Goal: Information Seeking & Learning: Learn about a topic

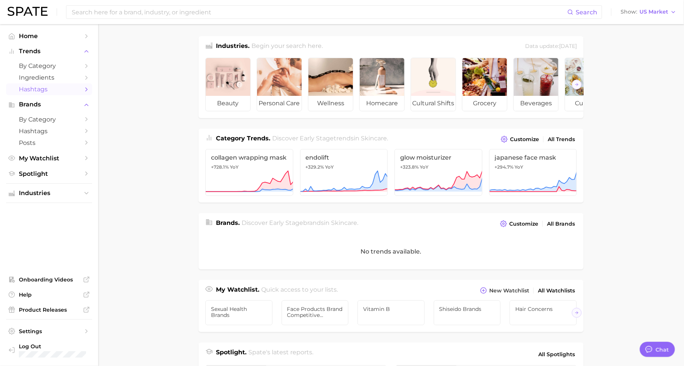
scroll to position [9, 0]
click at [230, 166] on span "YoY" at bounding box center [234, 167] width 9 height 6
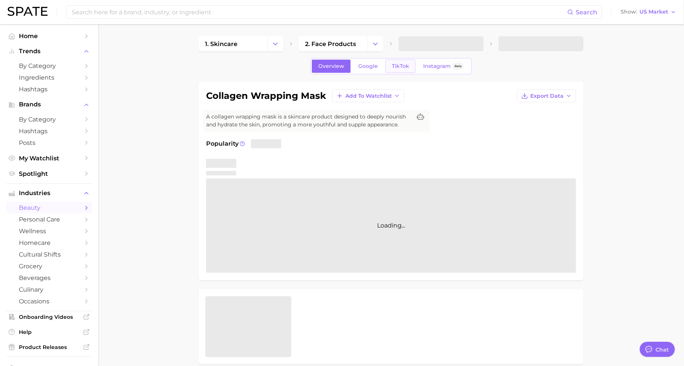
type textarea "x"
click at [403, 63] on span "TikTok" at bounding box center [400, 66] width 17 height 6
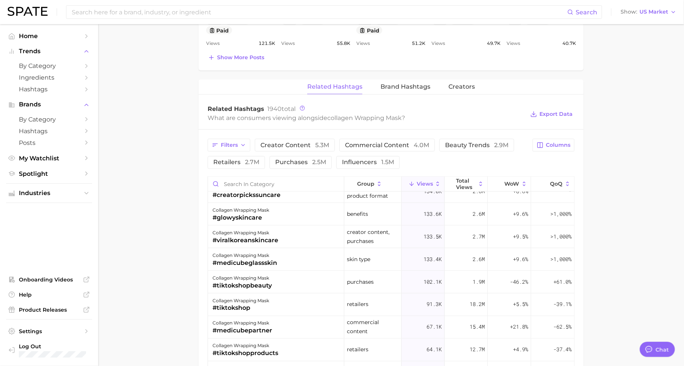
scroll to position [487, 0]
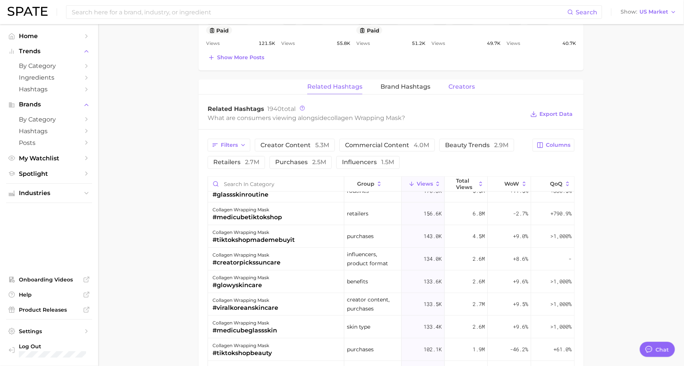
click at [458, 83] on span "Creators" at bounding box center [461, 86] width 26 height 7
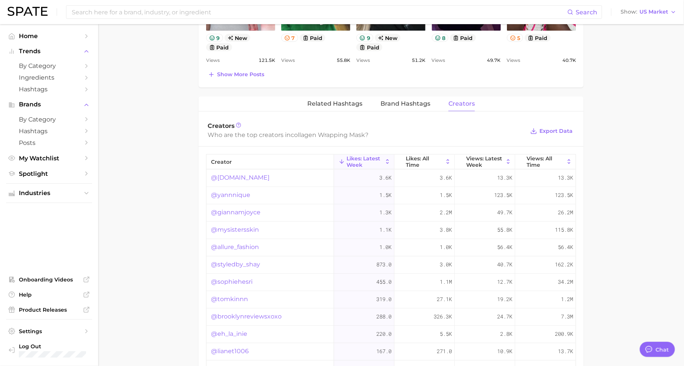
scroll to position [390, 0]
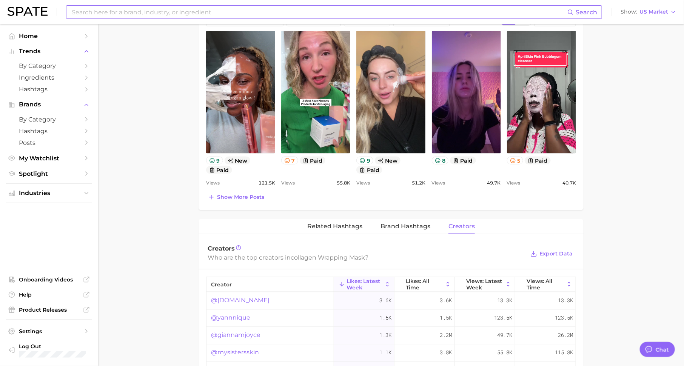
click at [251, 10] on input at bounding box center [319, 12] width 496 height 13
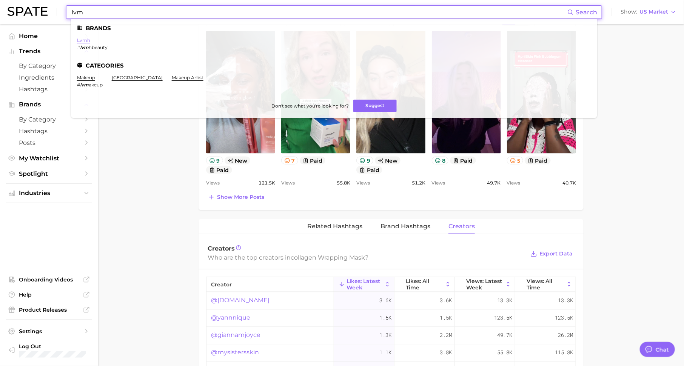
type input "lvm"
click at [86, 39] on link "lvmh" at bounding box center [83, 40] width 13 height 6
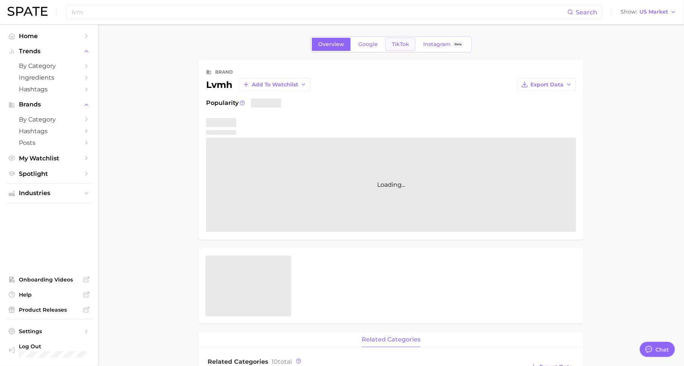
click at [409, 44] on link "TikTok" at bounding box center [400, 44] width 30 height 13
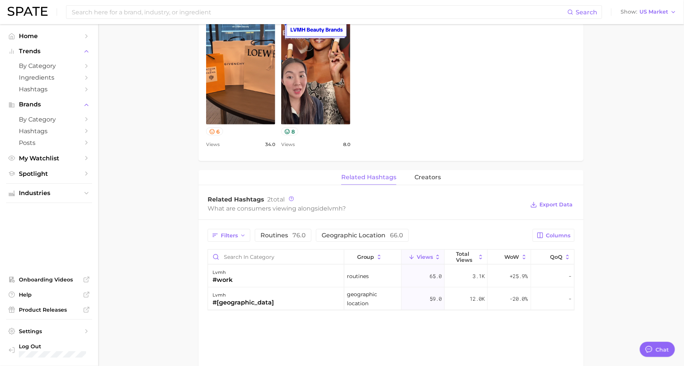
scroll to position [253, 0]
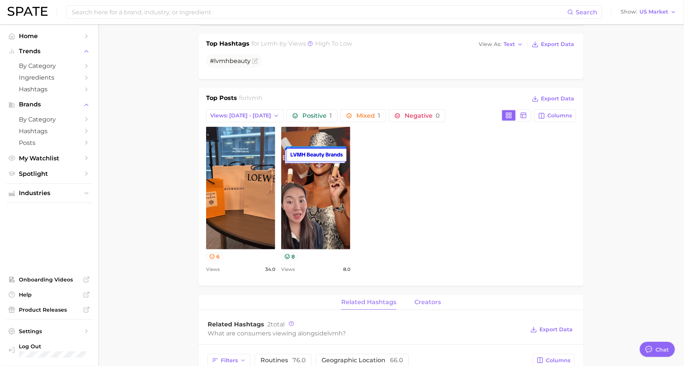
click at [432, 304] on button "creators" at bounding box center [427, 302] width 26 height 15
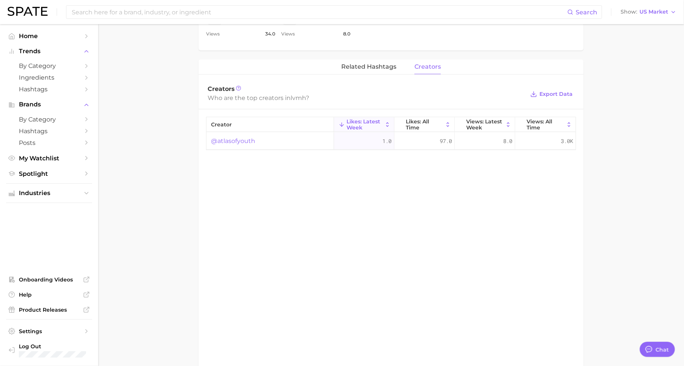
scroll to position [536, 0]
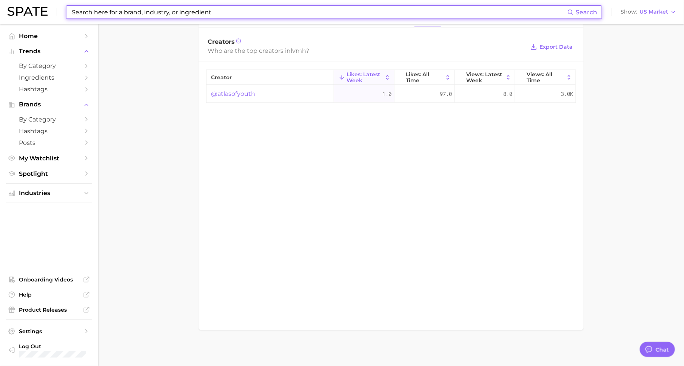
click at [178, 9] on input at bounding box center [319, 12] width 496 height 13
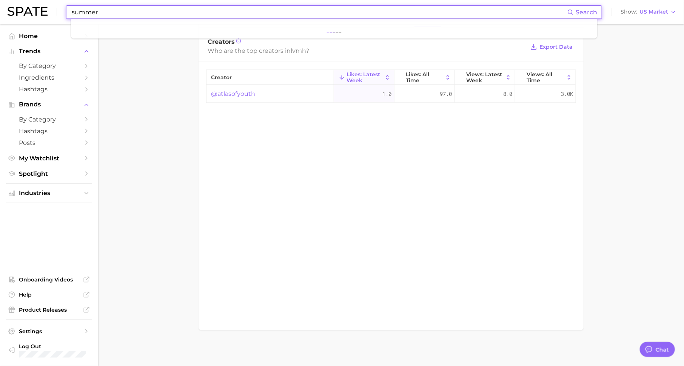
type input "summer f"
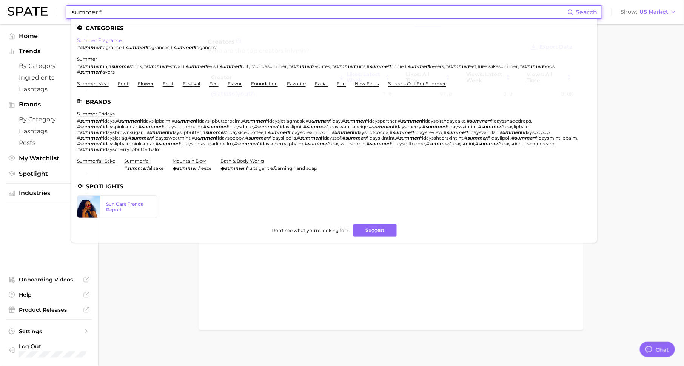
click at [95, 38] on link "summer fragrance" at bounding box center [99, 40] width 45 height 6
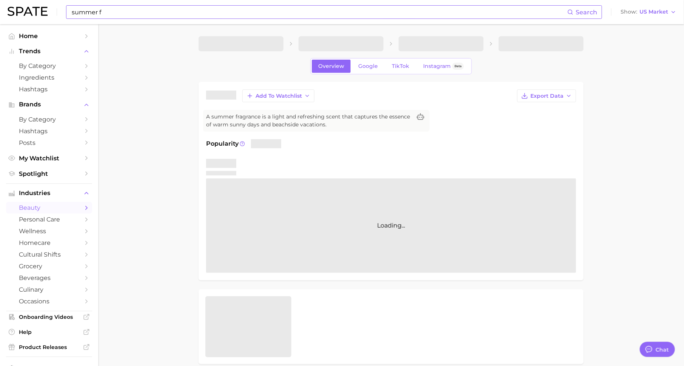
click at [111, 14] on input "summer f" at bounding box center [319, 12] width 496 height 13
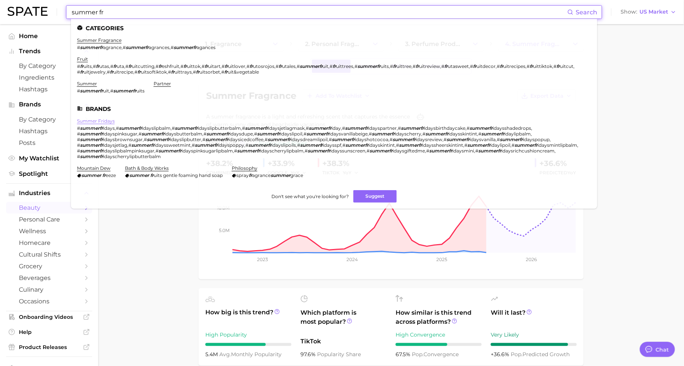
type input "summer fr"
click at [93, 122] on link "summer fridays" at bounding box center [96, 121] width 38 height 6
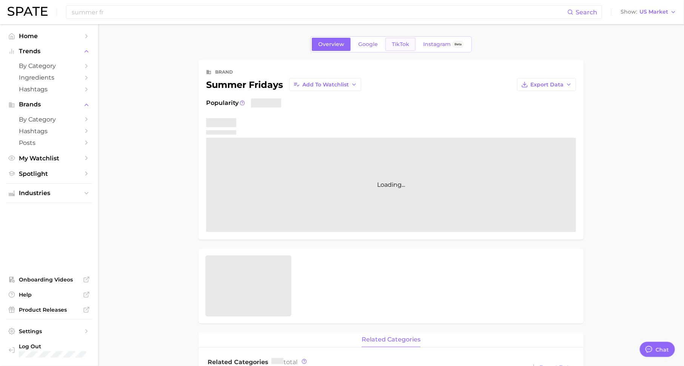
click at [401, 43] on span "TikTok" at bounding box center [400, 44] width 17 height 6
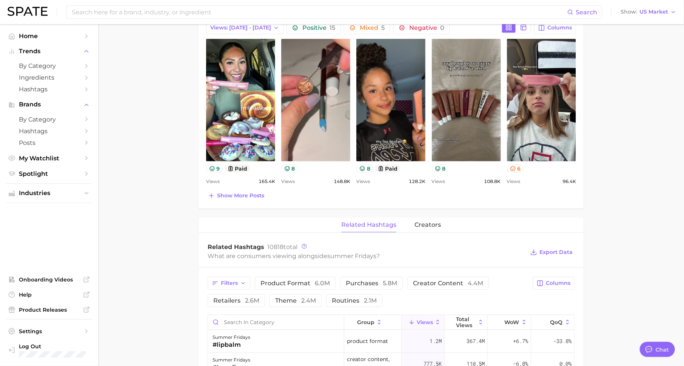
scroll to position [373, 0]
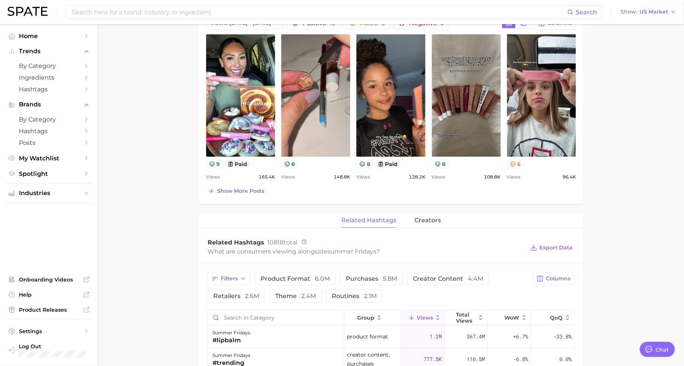
click at [430, 209] on div "brand summer fridays Add to Watchlist Export Data Views falling star -20.6% YoY…" at bounding box center [390, 186] width 385 height 999
click at [430, 220] on span "creators" at bounding box center [427, 220] width 26 height 7
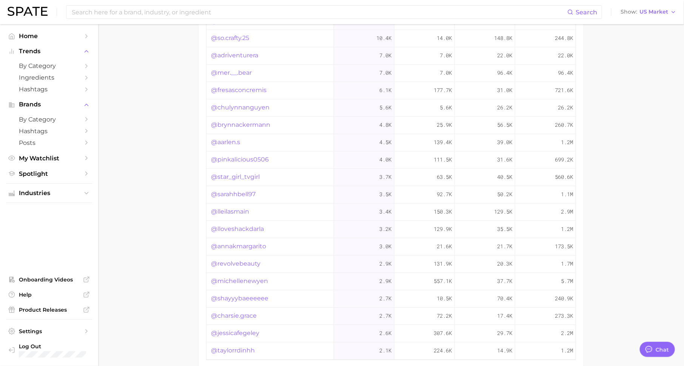
scroll to position [0, 0]
